Goal: Register for event/course

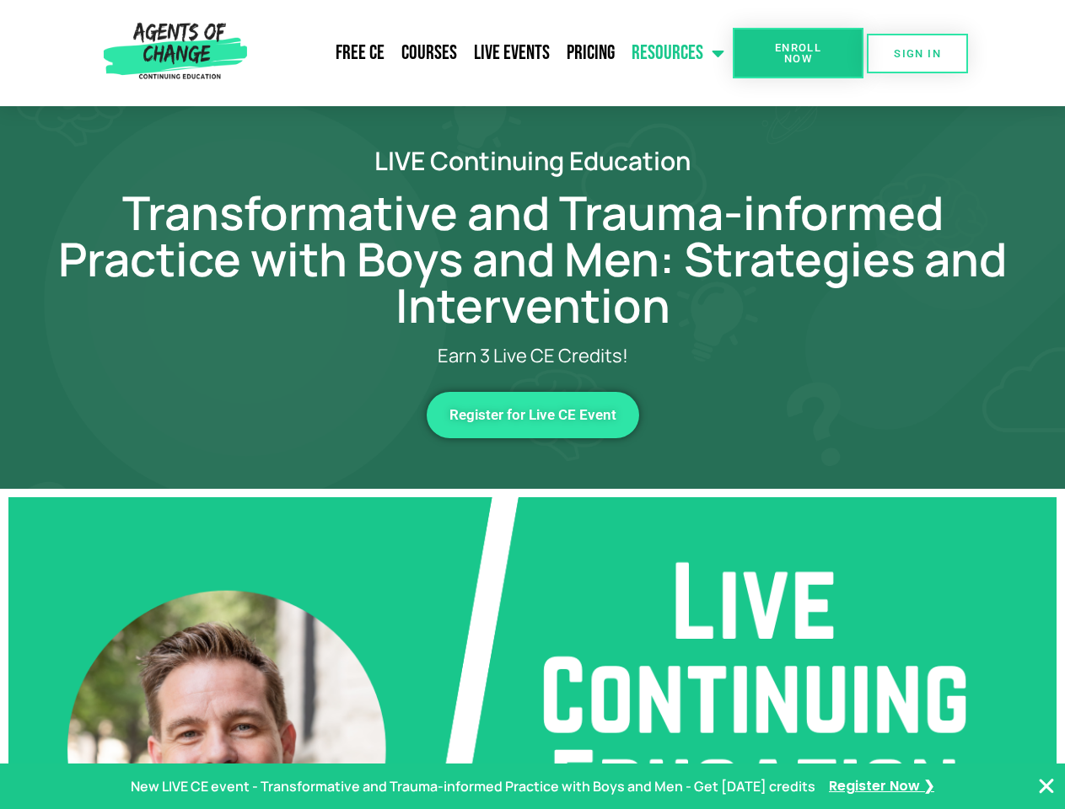
click at [678, 53] on link "Resources" at bounding box center [678, 53] width 110 height 42
click at [797, 53] on span "Enroll Now" at bounding box center [797, 53] width 77 height 22
click at [917, 53] on span "SIGN IN" at bounding box center [916, 53] width 47 height 11
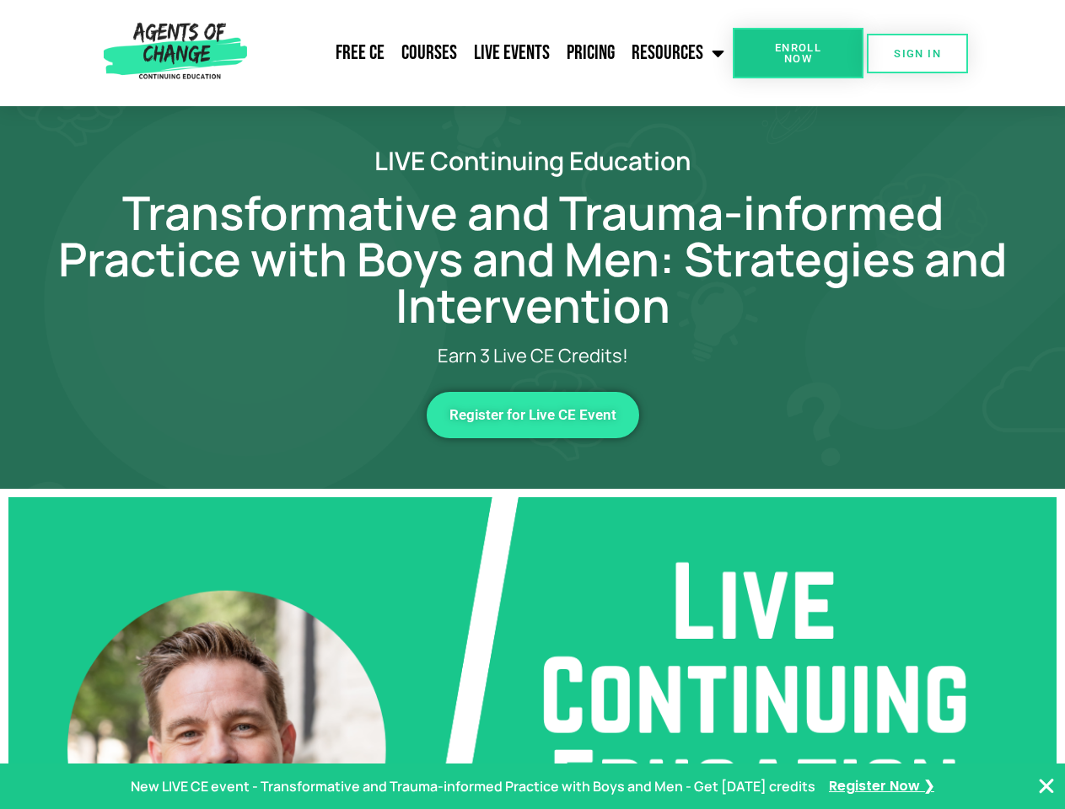
click at [533, 415] on span "Register for Live CE Event" at bounding box center [532, 415] width 167 height 14
click at [532, 786] on p "New LIVE CE event - Transformative and Trauma-informed Practice with Boys and M…" at bounding box center [473, 787] width 684 height 24
click at [1046, 786] on icon "Close Banner" at bounding box center [1046, 786] width 20 height 20
